Goal: Task Accomplishment & Management: Use online tool/utility

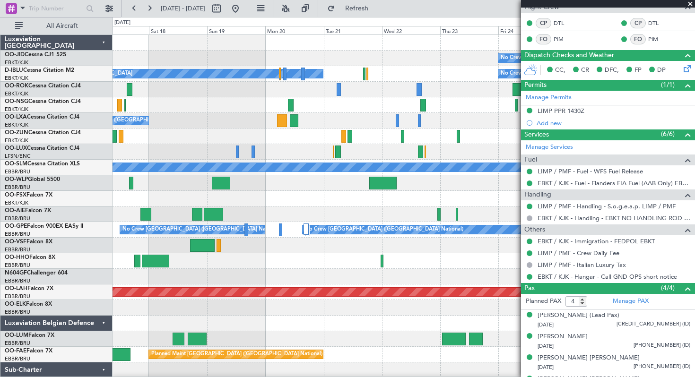
click at [132, 53] on div "No Crew" at bounding box center [404, 59] width 582 height 16
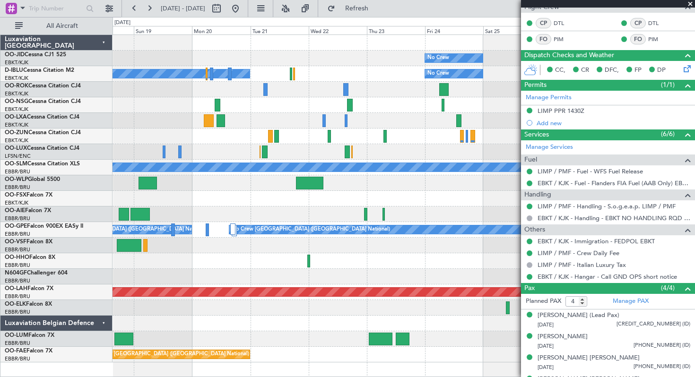
click at [347, 134] on div at bounding box center [404, 137] width 582 height 16
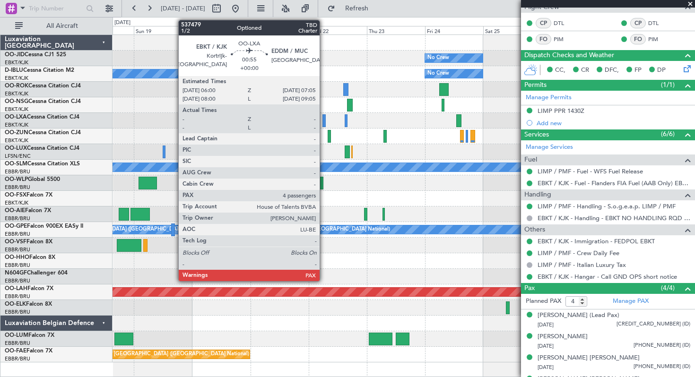
click at [324, 119] on div at bounding box center [323, 120] width 3 height 13
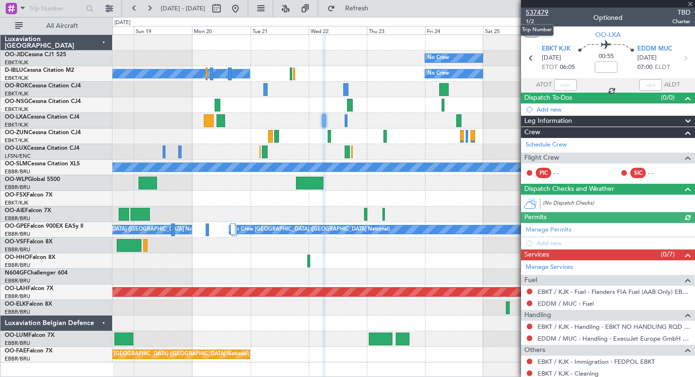
click at [533, 12] on span "537479" at bounding box center [537, 13] width 23 height 10
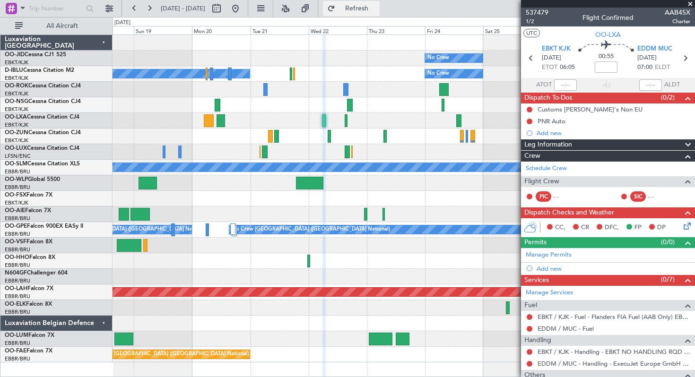
click at [360, 7] on button "Refresh" at bounding box center [351, 8] width 57 height 15
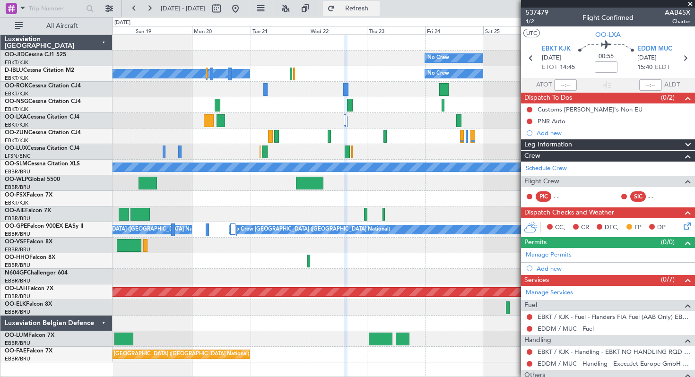
click at [362, 7] on button "Refresh" at bounding box center [351, 8] width 57 height 15
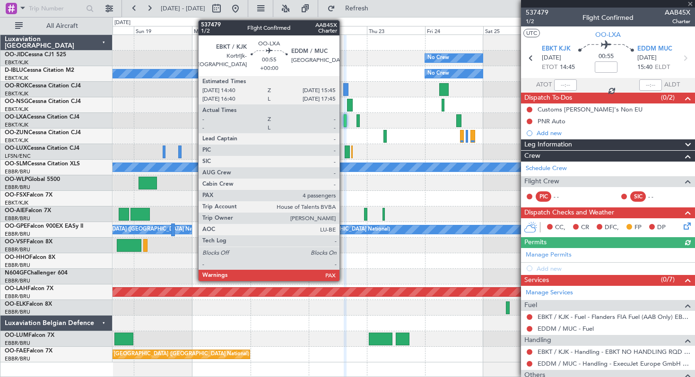
click at [344, 119] on div at bounding box center [345, 120] width 3 height 13
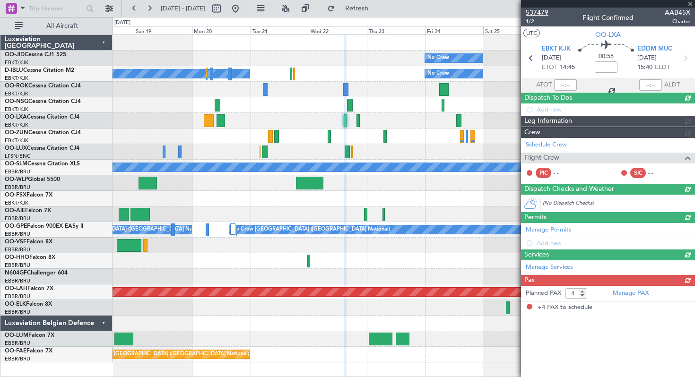
click at [535, 10] on span "537479" at bounding box center [537, 13] width 23 height 10
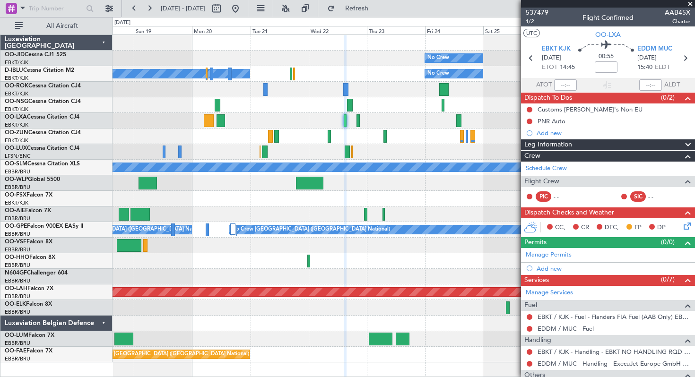
click at [690, 2] on span at bounding box center [690, 4] width 9 height 9
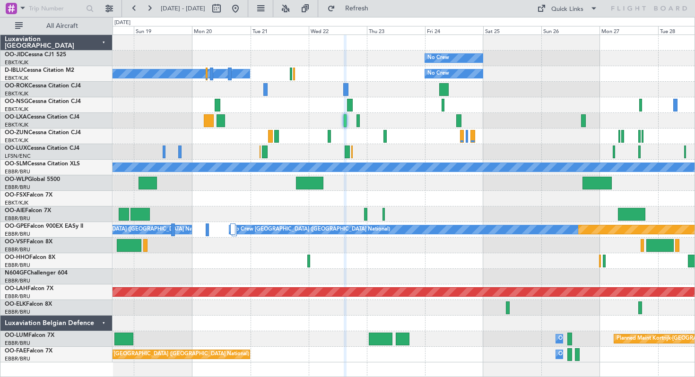
type input "0"
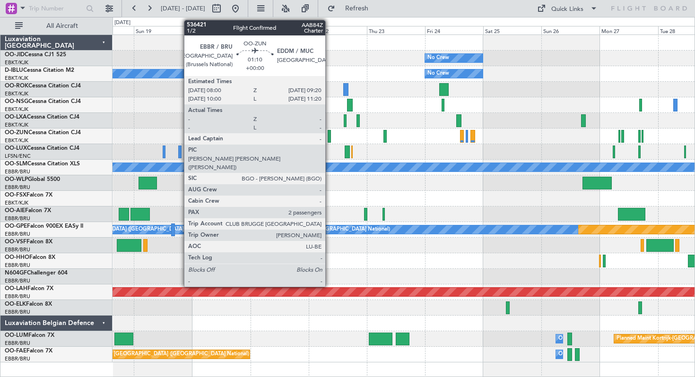
click at [330, 135] on div at bounding box center [329, 136] width 3 height 13
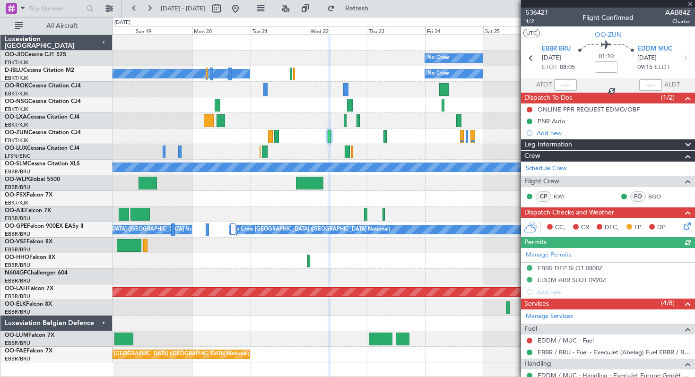
scroll to position [156, 0]
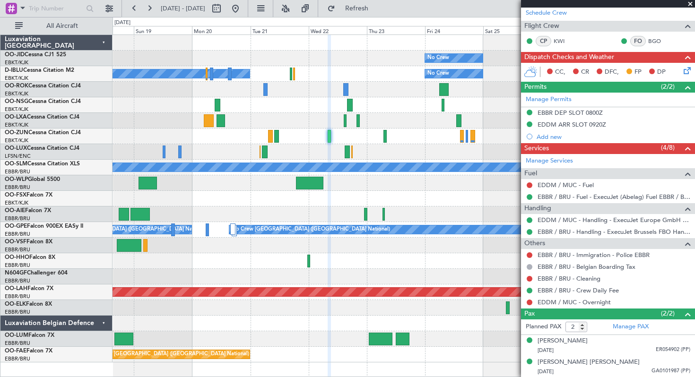
click at [693, 3] on span at bounding box center [690, 4] width 9 height 9
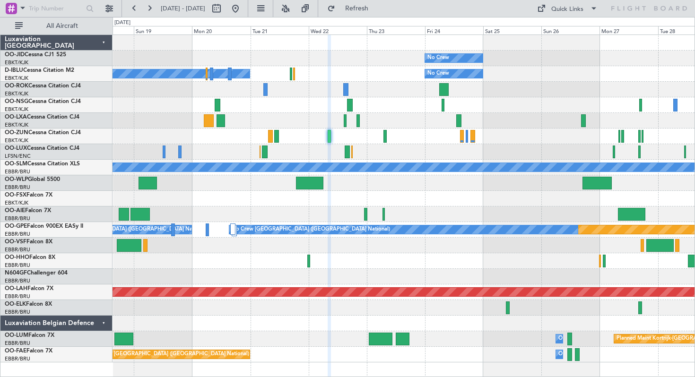
type input "0"
